Goal: Information Seeking & Learning: Learn about a topic

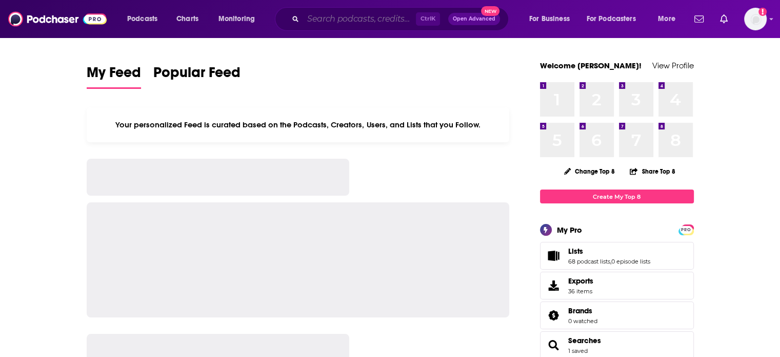
click at [341, 21] on input "Search podcasts, credits, & more..." at bounding box center [359, 19] width 113 height 16
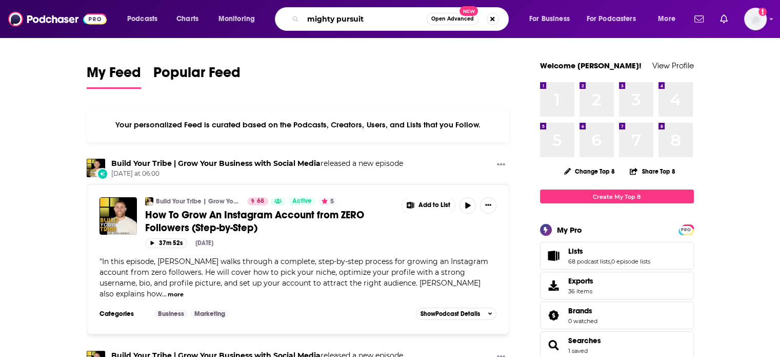
type input "mighty pursuit"
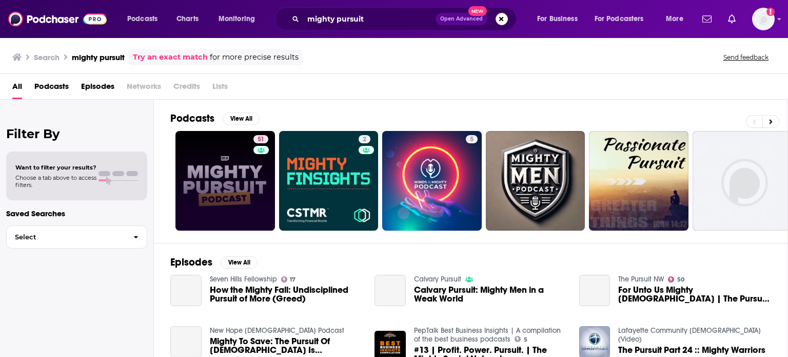
drag, startPoint x: 247, startPoint y: 145, endPoint x: 245, endPoint y: 150, distance: 5.3
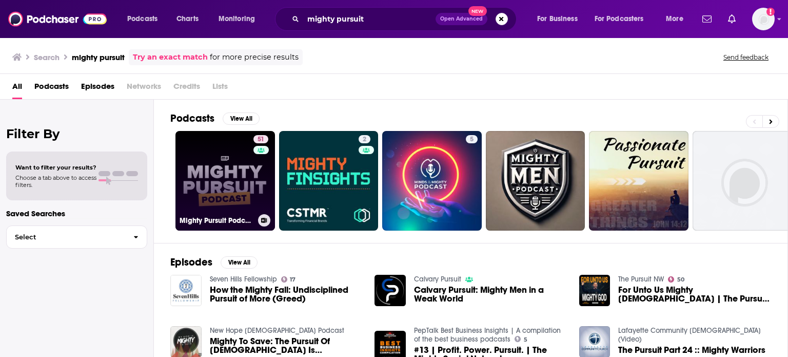
click at [235, 166] on link "51 Mighty Pursuit Podcast" at bounding box center [225, 181] width 100 height 100
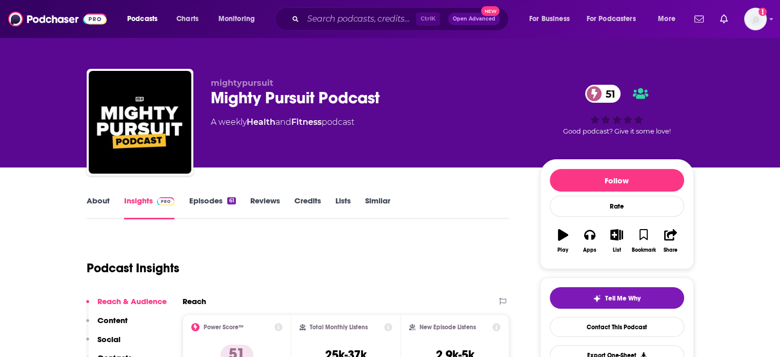
scroll to position [51, 0]
